Goal: Task Accomplishment & Management: Manage account settings

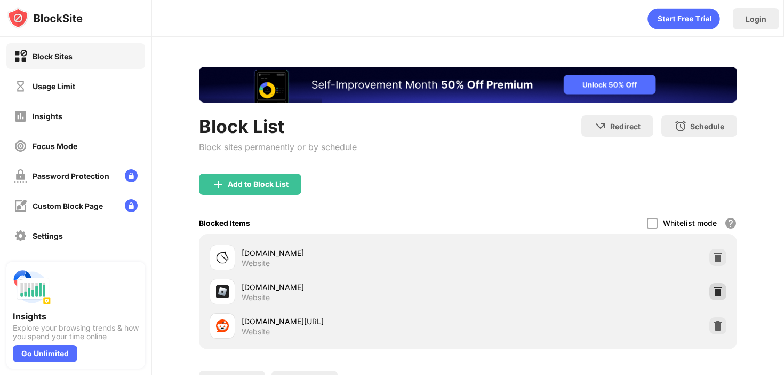
click at [716, 290] on img at bounding box center [718, 291] width 11 height 11
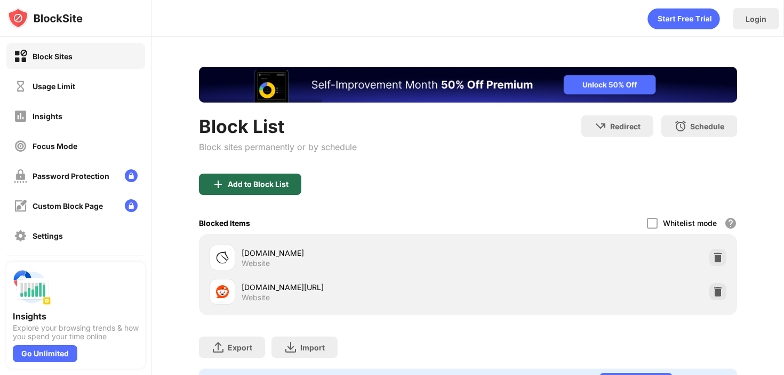
click at [252, 181] on div "Add to Block List" at bounding box center [258, 184] width 61 height 9
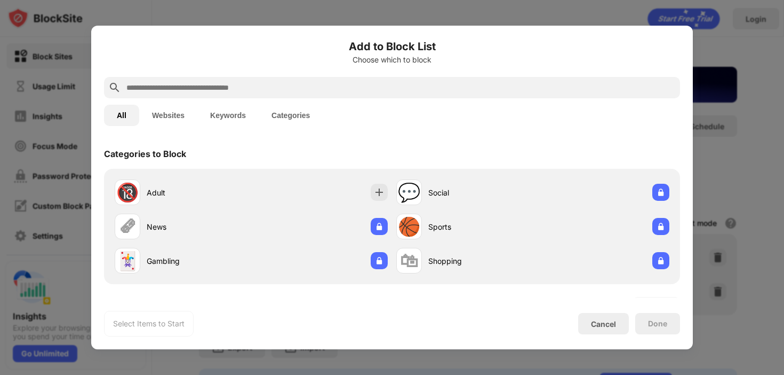
click at [317, 97] on div at bounding box center [392, 87] width 576 height 21
click at [313, 93] on input "text" at bounding box center [400, 87] width 551 height 13
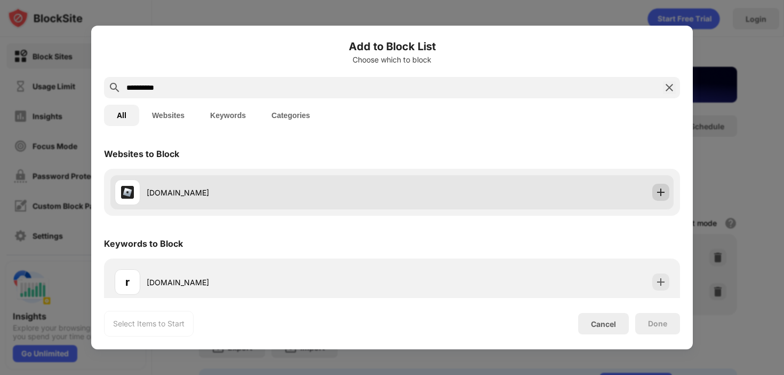
type input "**********"
click at [658, 188] on img at bounding box center [661, 192] width 11 height 11
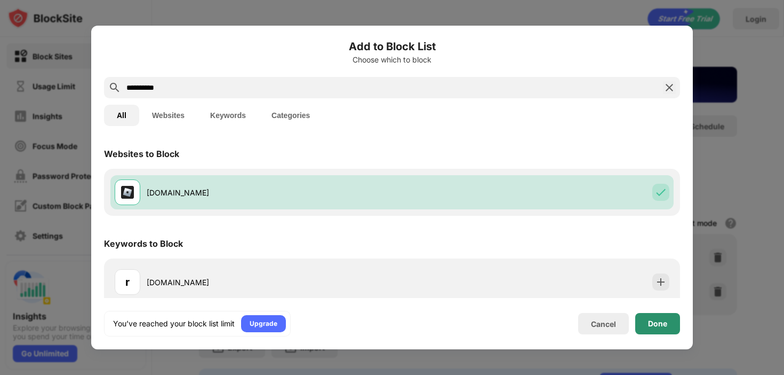
click at [662, 325] on div "Done" at bounding box center [657, 323] width 19 height 9
